Goal: Complete application form: Complete application form

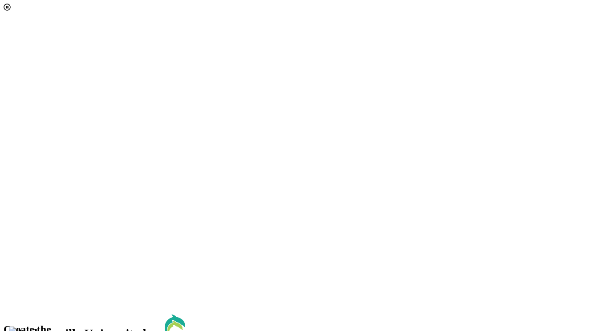
select select "[object Object]"
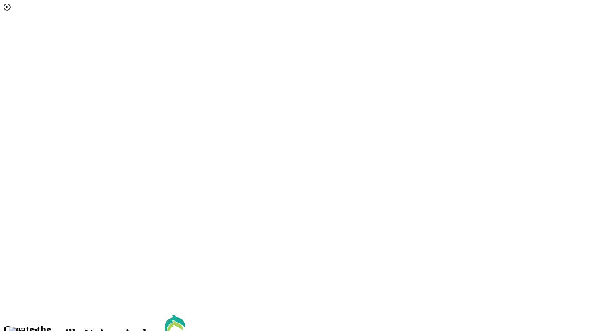
scroll to position [53, 0]
type input "[EMAIL_ADDRESS][DOMAIN_NAME]"
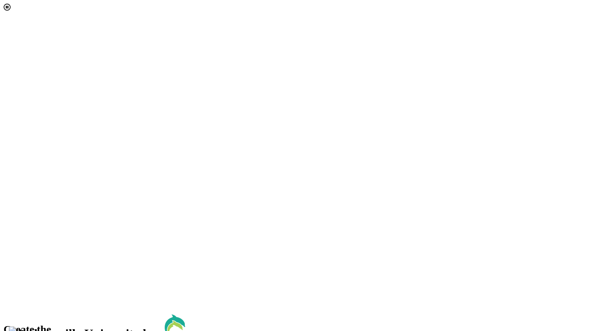
scroll to position [96, 0]
drag, startPoint x: 303, startPoint y: 107, endPoint x: 286, endPoint y: 150, distance: 45.8
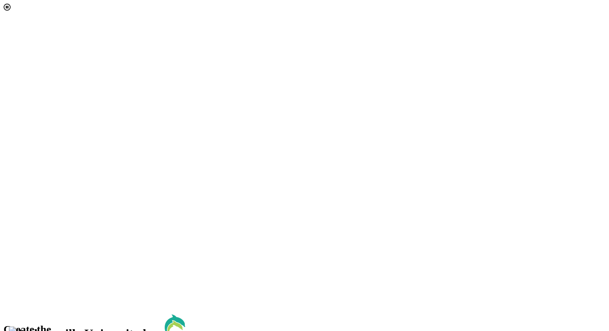
scroll to position [0, 0]
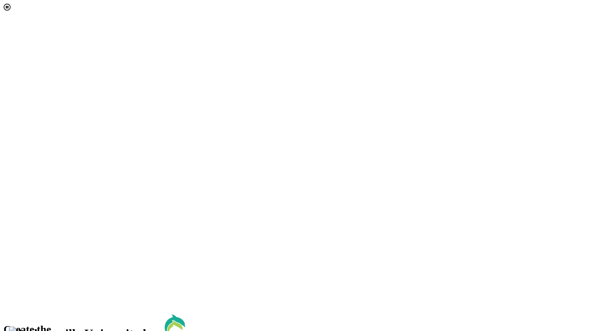
scroll to position [521, 0]
